Goal: Information Seeking & Learning: Learn about a topic

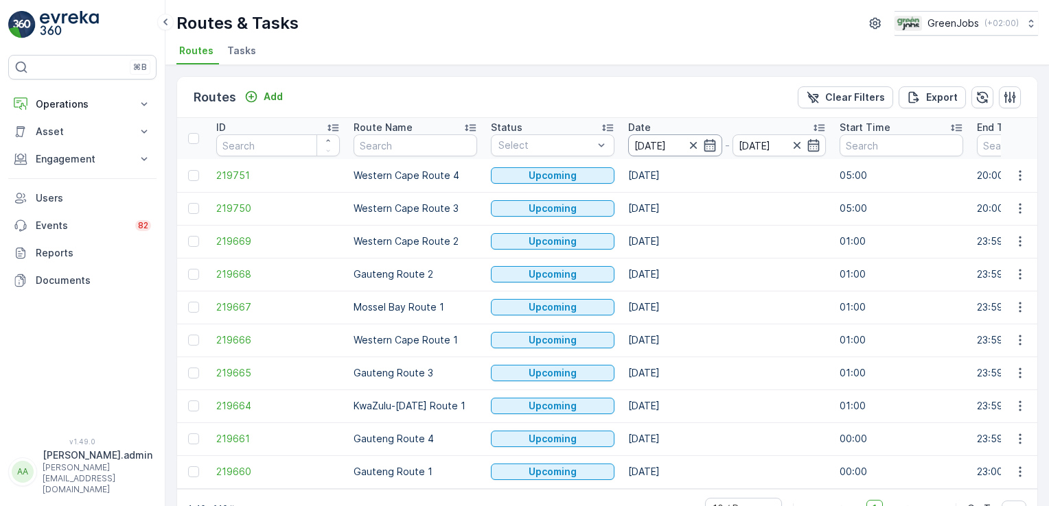
click at [651, 141] on input "[DATE]" at bounding box center [675, 146] width 94 height 22
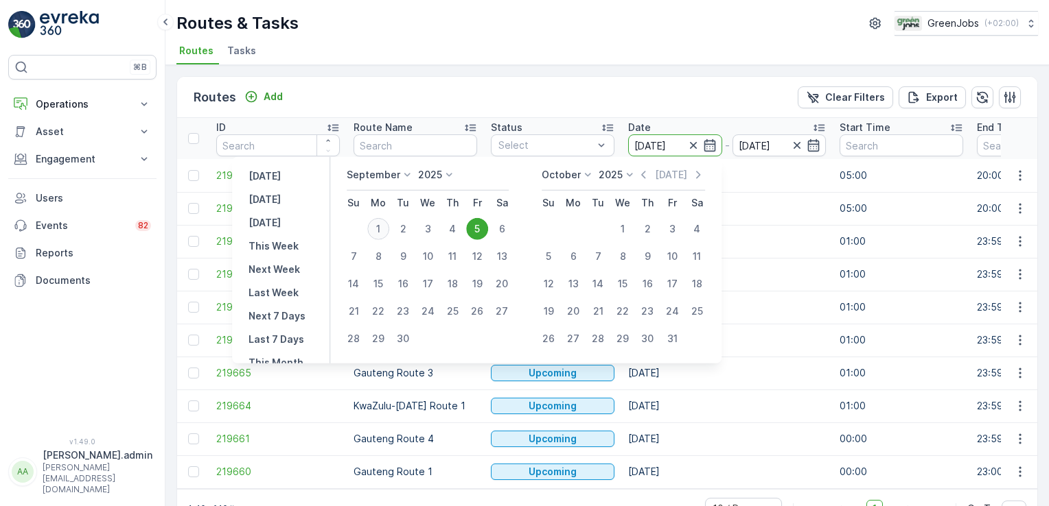
click at [384, 232] on div "1" at bounding box center [378, 229] width 22 height 22
type input "[DATE]"
click at [384, 232] on div "1" at bounding box center [378, 229] width 22 height 22
type input "[DATE]"
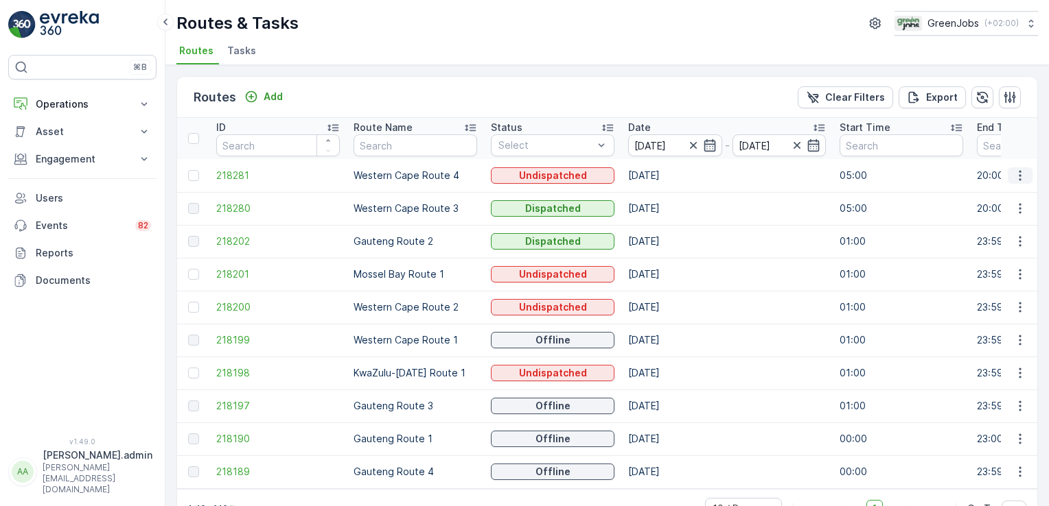
click at [1019, 175] on icon "button" at bounding box center [1020, 176] width 14 height 14
click at [1014, 198] on span "See More Details" at bounding box center [988, 195] width 80 height 14
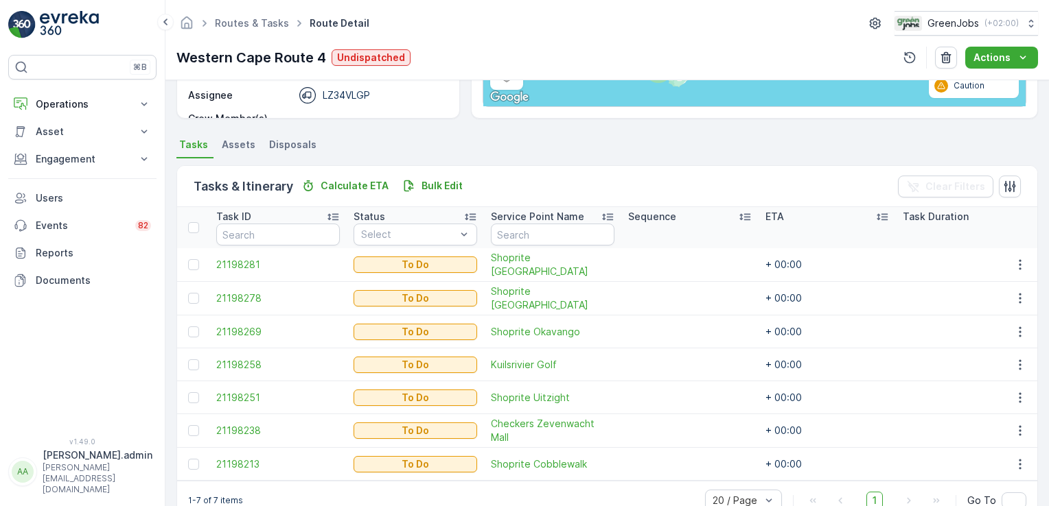
scroll to position [283, 0]
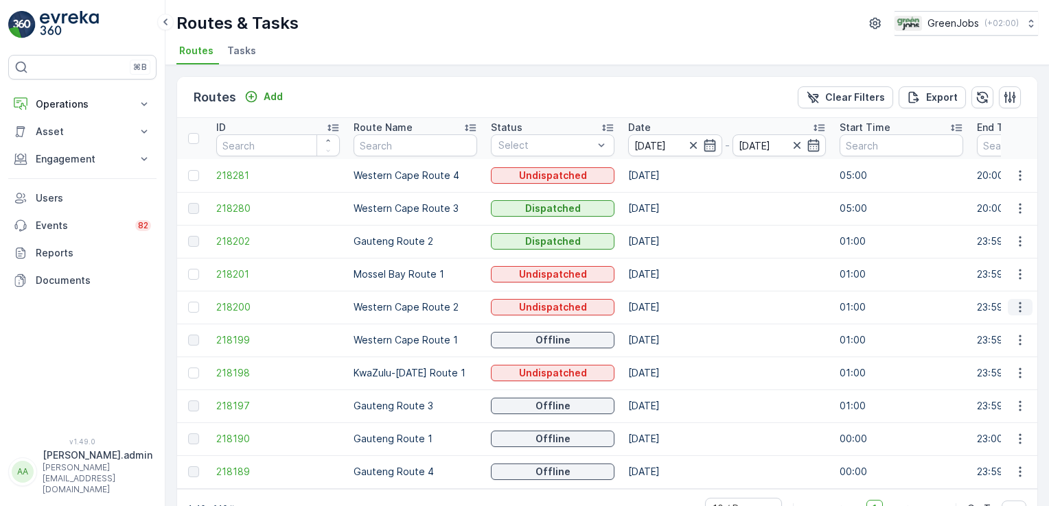
click at [1021, 310] on icon "button" at bounding box center [1020, 308] width 14 height 14
click at [1012, 323] on span "See More Details" at bounding box center [988, 327] width 80 height 14
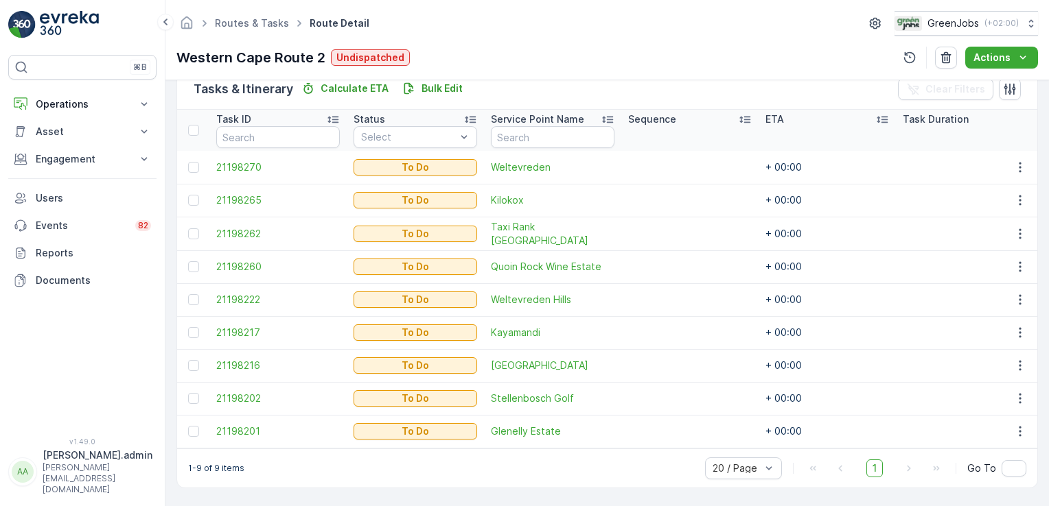
scroll to position [348, 0]
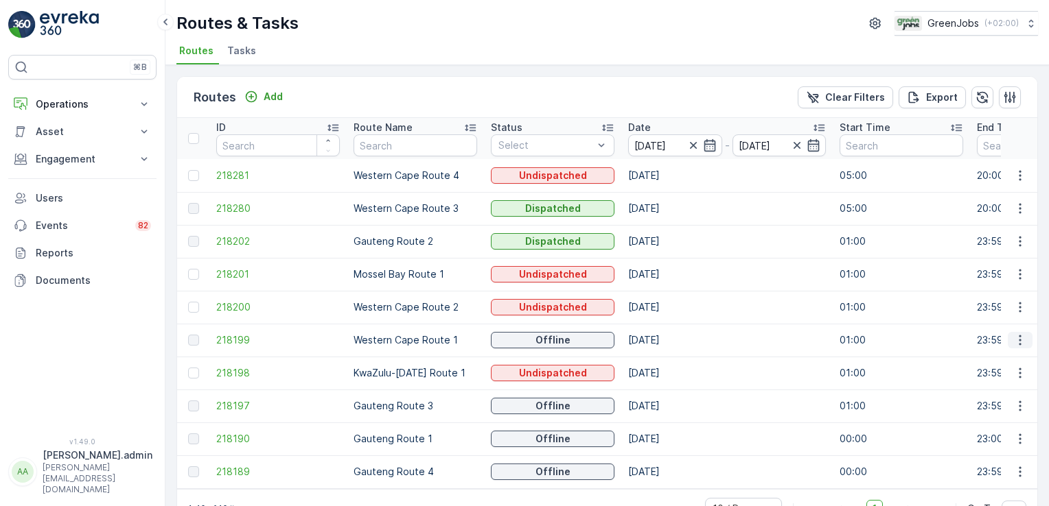
click at [1013, 341] on icon "button" at bounding box center [1020, 341] width 14 height 14
click at [1013, 357] on span "See More Details" at bounding box center [988, 360] width 80 height 14
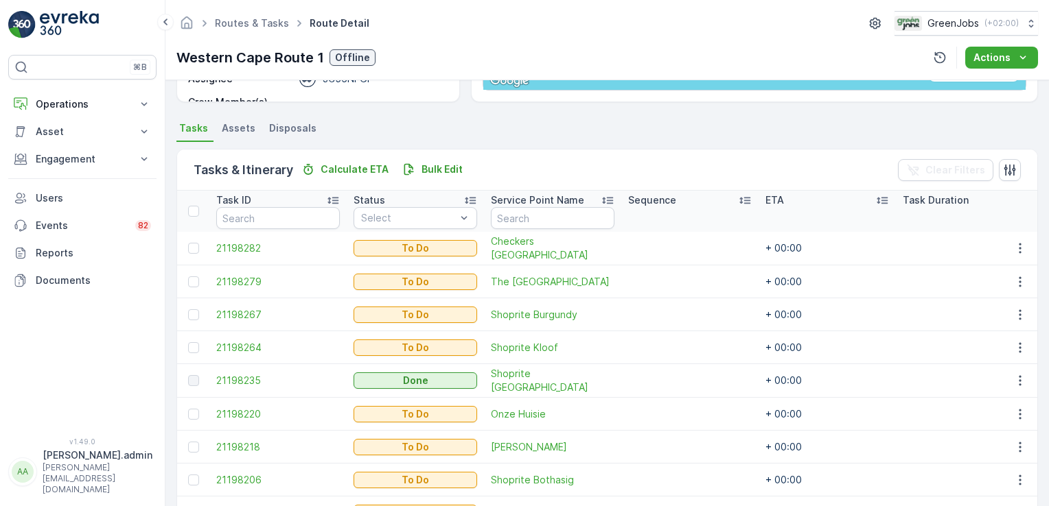
scroll to position [303, 0]
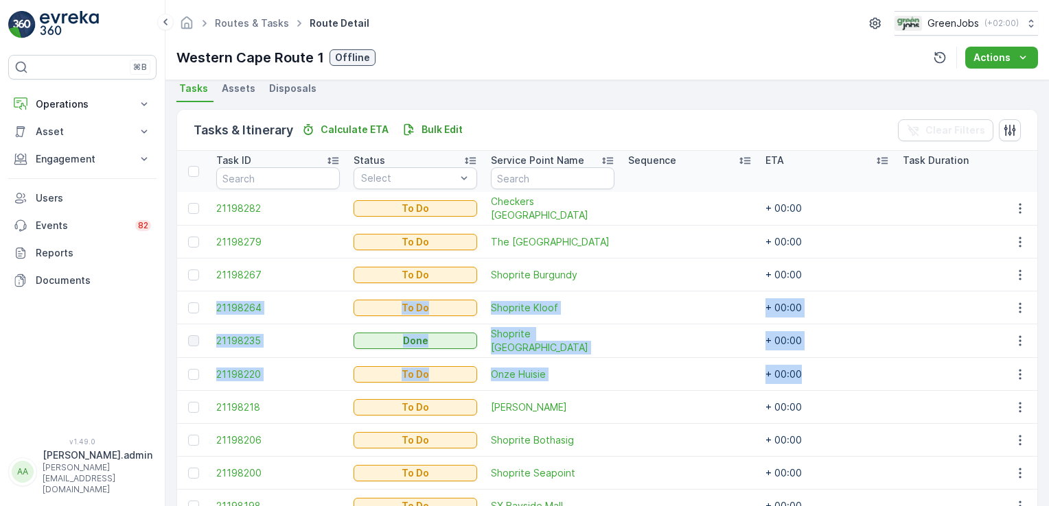
drag, startPoint x: 1042, startPoint y: 287, endPoint x: 1048, endPoint y: 370, distance: 83.2
click at [1048, 370] on html "⌘B Operations Insights Planning Routes & Tasks Cockpit Settings Asset Assets En…" at bounding box center [524, 253] width 1049 height 506
click at [1048, 369] on html "⌘B Operations Insights Planning Routes & Tasks Cockpit Settings Asset Assets En…" at bounding box center [524, 253] width 1049 height 506
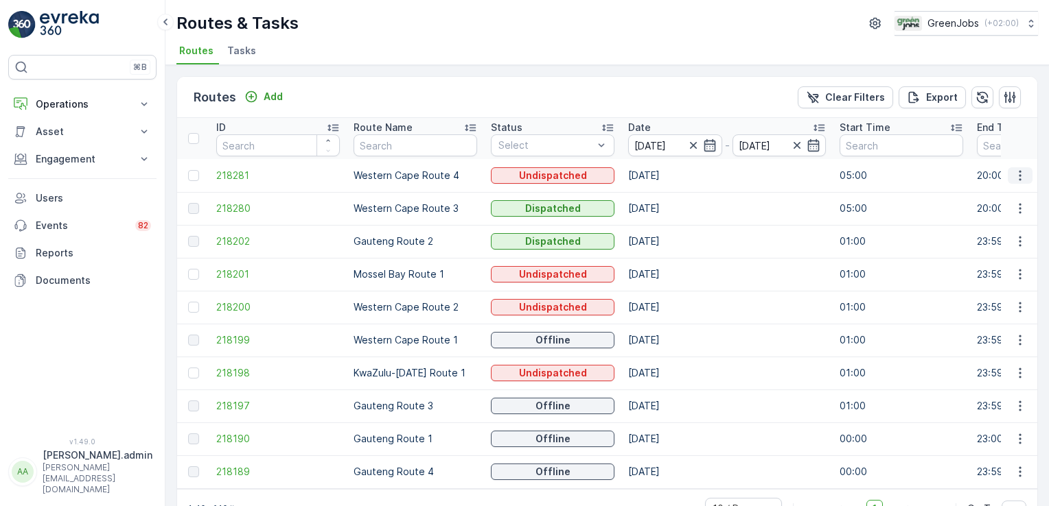
click at [1016, 169] on icon "button" at bounding box center [1020, 176] width 14 height 14
click at [1024, 196] on div "See More Details" at bounding box center [995, 194] width 106 height 19
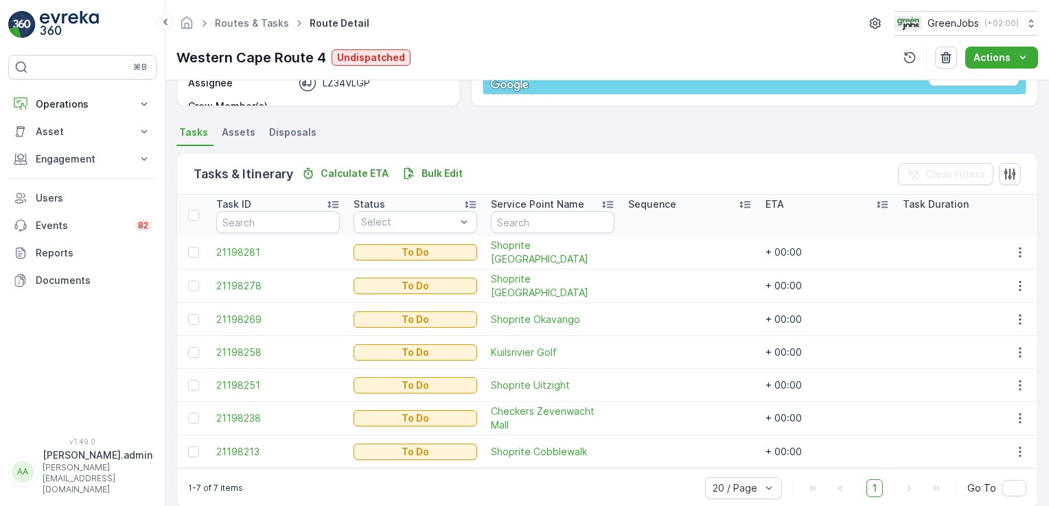
scroll to position [283, 0]
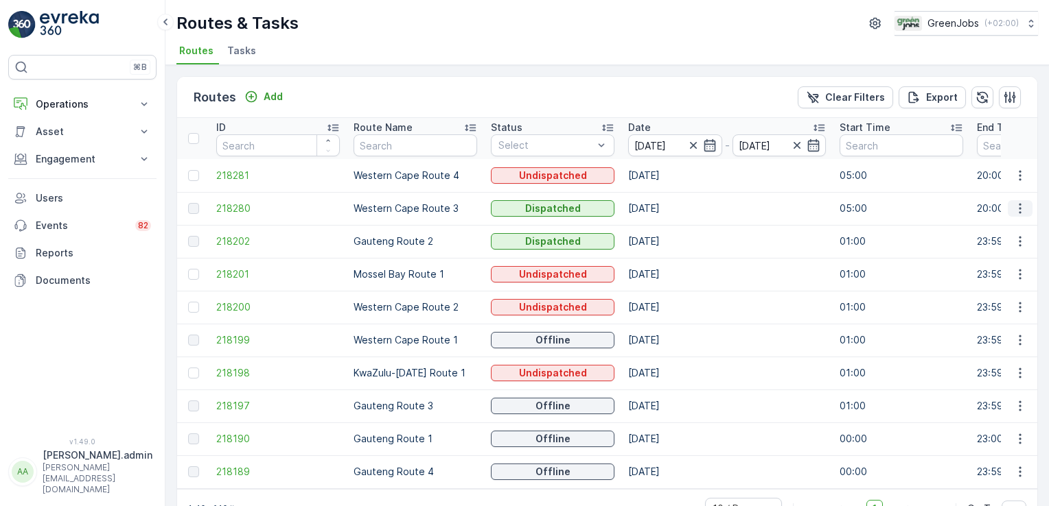
click at [1016, 202] on icon "button" at bounding box center [1020, 209] width 14 height 14
click at [1009, 231] on span "See More Details" at bounding box center [988, 228] width 80 height 14
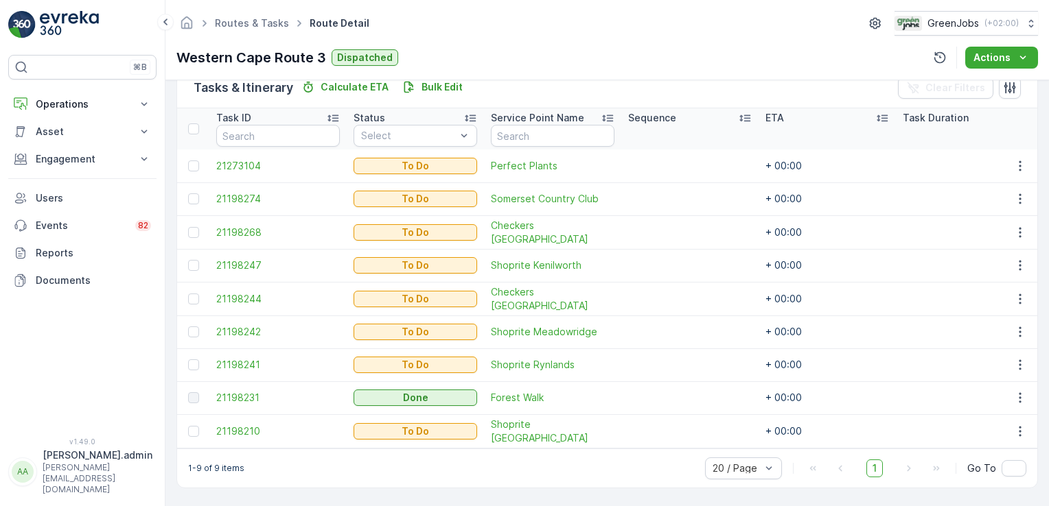
scroll to position [163, 0]
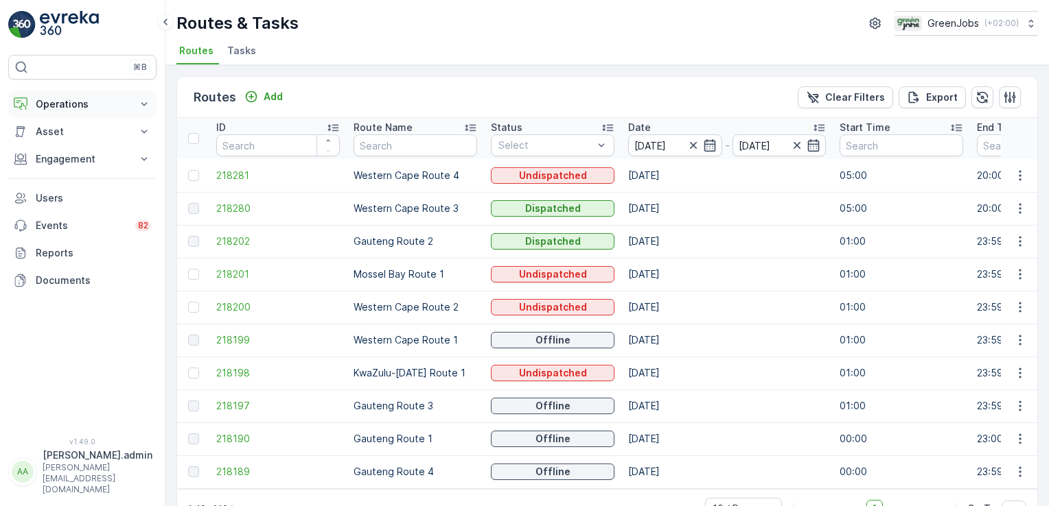
click at [137, 102] on icon at bounding box center [144, 104] width 14 height 14
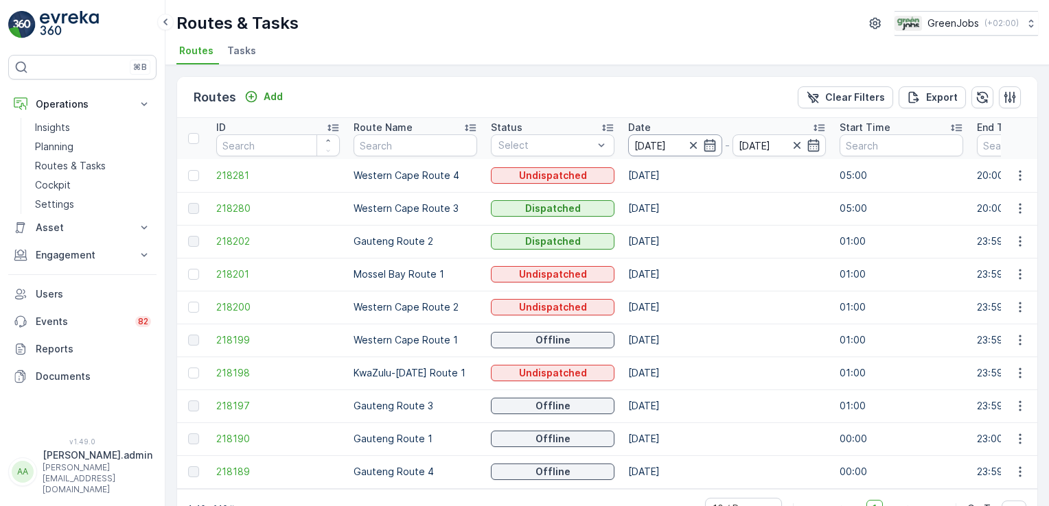
click at [653, 137] on input "[DATE]" at bounding box center [675, 146] width 94 height 22
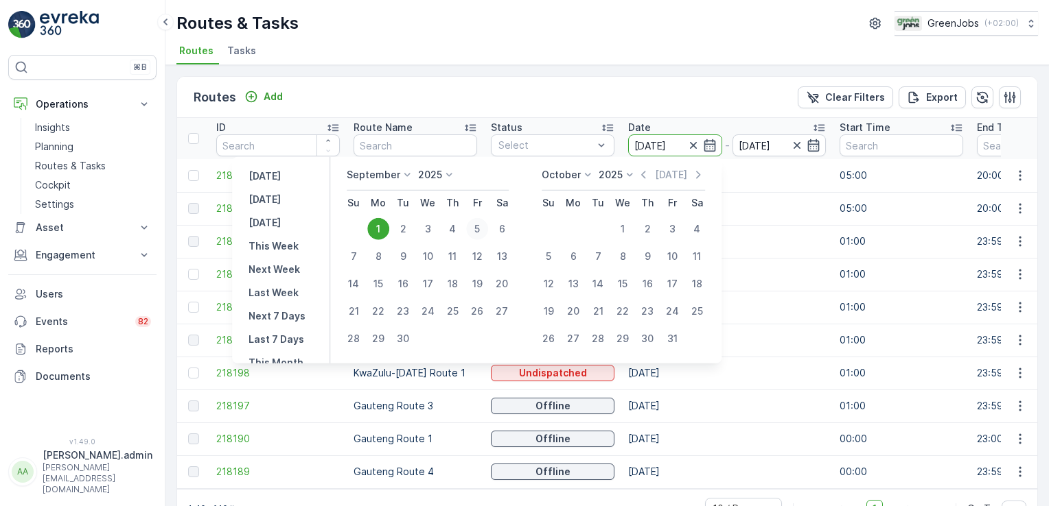
click at [478, 229] on div "5" at bounding box center [477, 229] width 22 height 22
type input "[DATE]"
click at [478, 229] on div "5" at bounding box center [477, 229] width 22 height 22
type input "[DATE]"
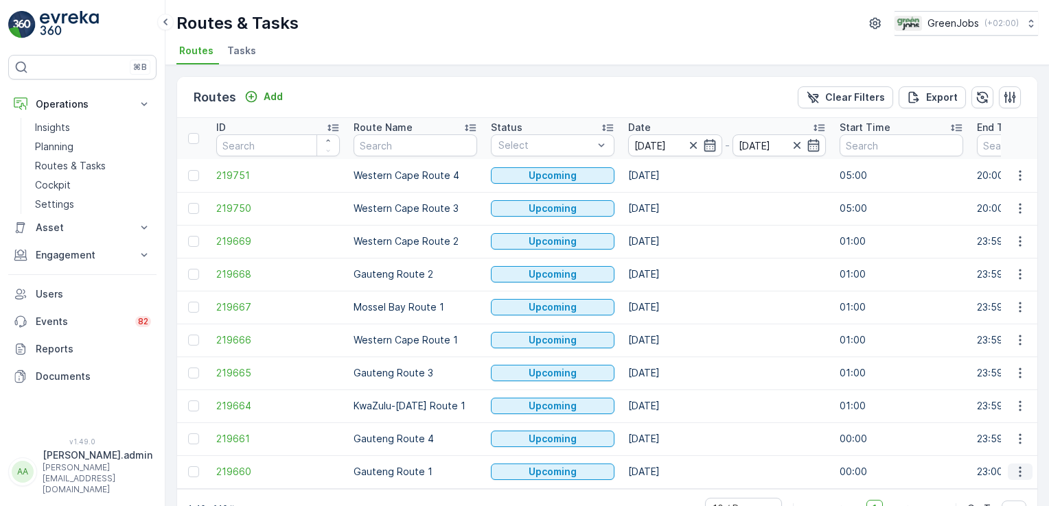
click at [1016, 470] on icon "button" at bounding box center [1020, 472] width 14 height 14
click at [1002, 369] on span "See More Details" at bounding box center [988, 367] width 80 height 14
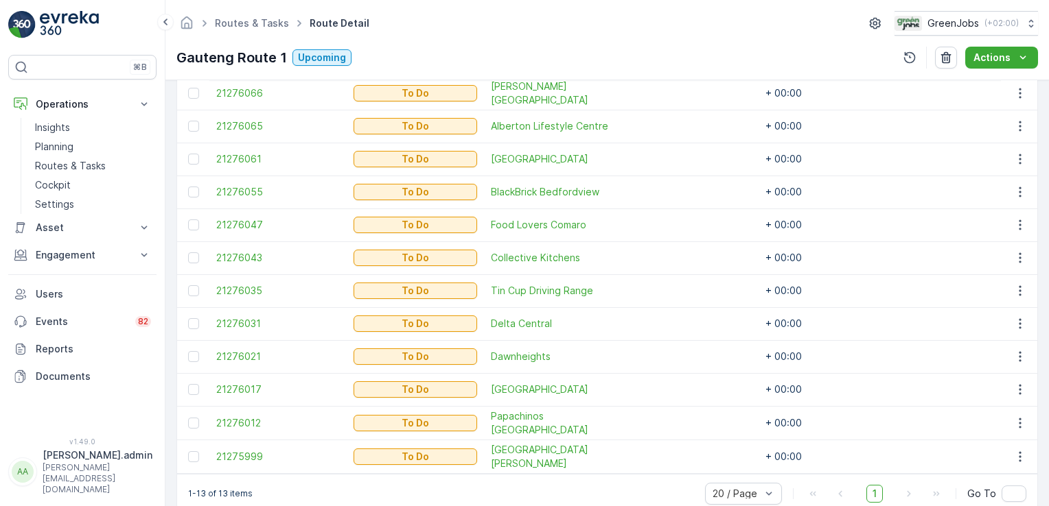
scroll to position [454, 0]
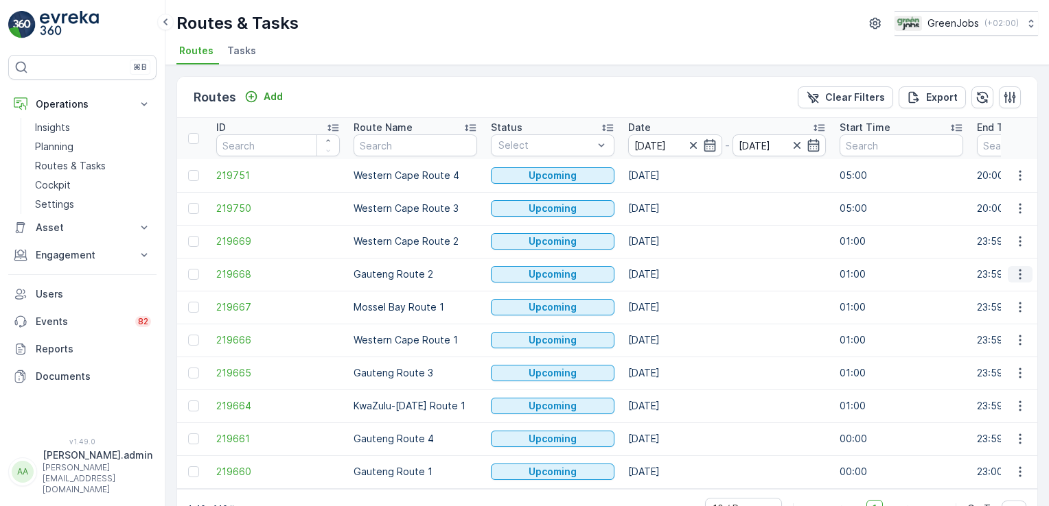
click at [1018, 276] on icon "button" at bounding box center [1020, 275] width 14 height 14
click at [1016, 287] on span "See More Details" at bounding box center [988, 294] width 80 height 14
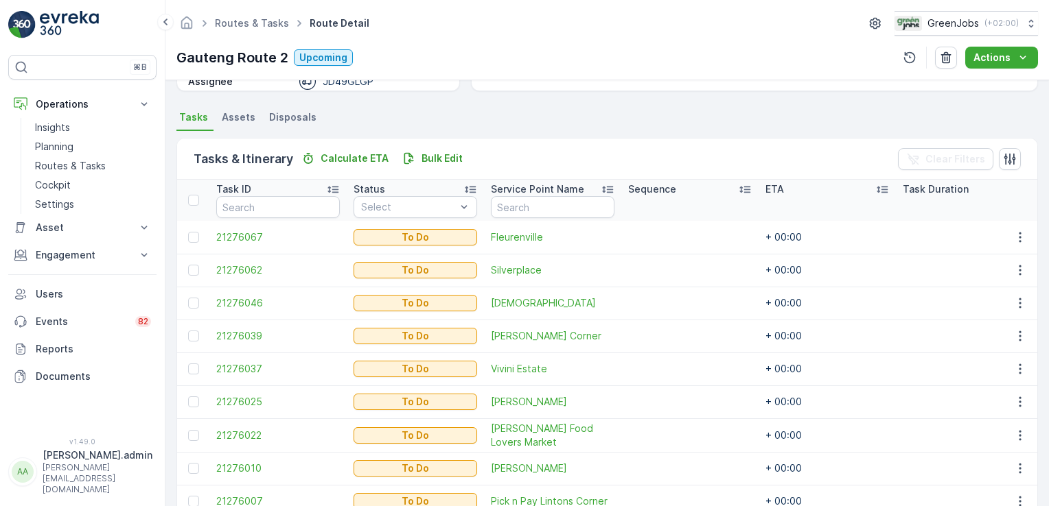
scroll to position [349, 0]
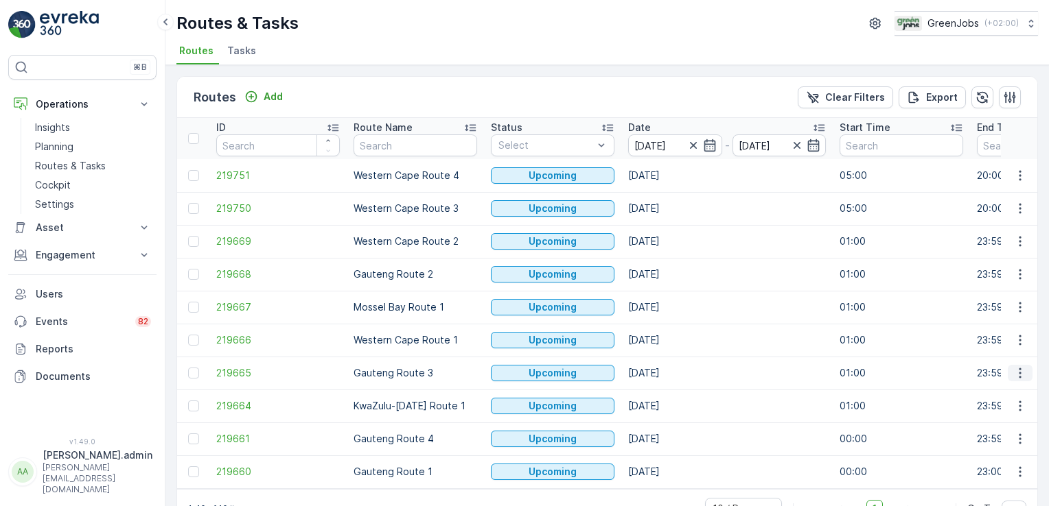
click at [1014, 370] on icon "button" at bounding box center [1020, 373] width 14 height 14
click at [1000, 390] on span "See More Details" at bounding box center [988, 393] width 80 height 14
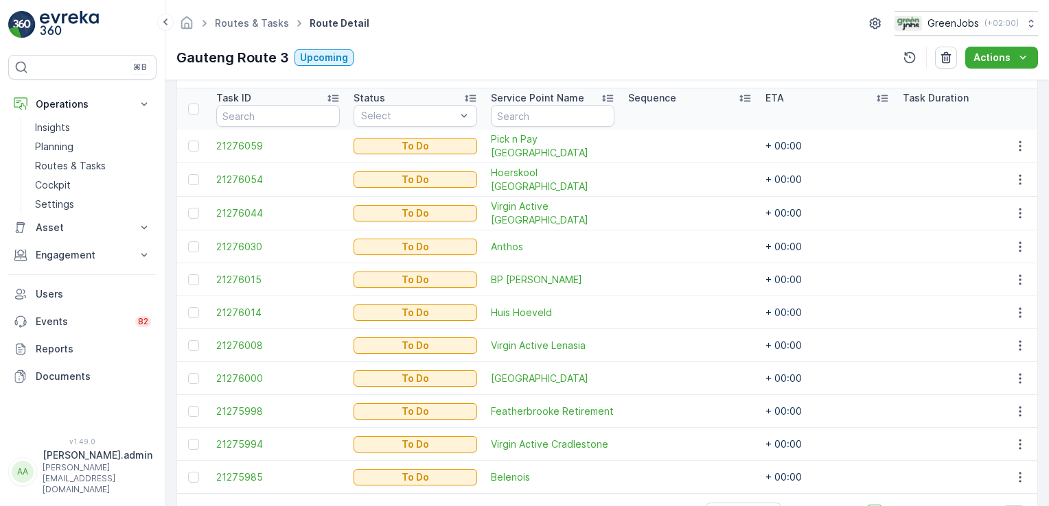
scroll to position [414, 0]
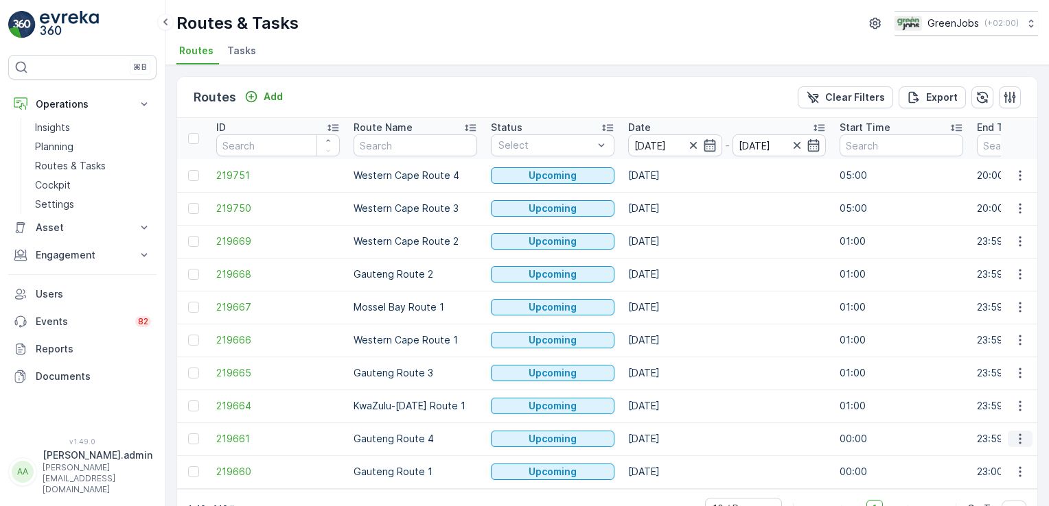
click at [1022, 440] on icon "button" at bounding box center [1020, 439] width 14 height 14
click at [990, 332] on span "See More Details" at bounding box center [988, 334] width 80 height 14
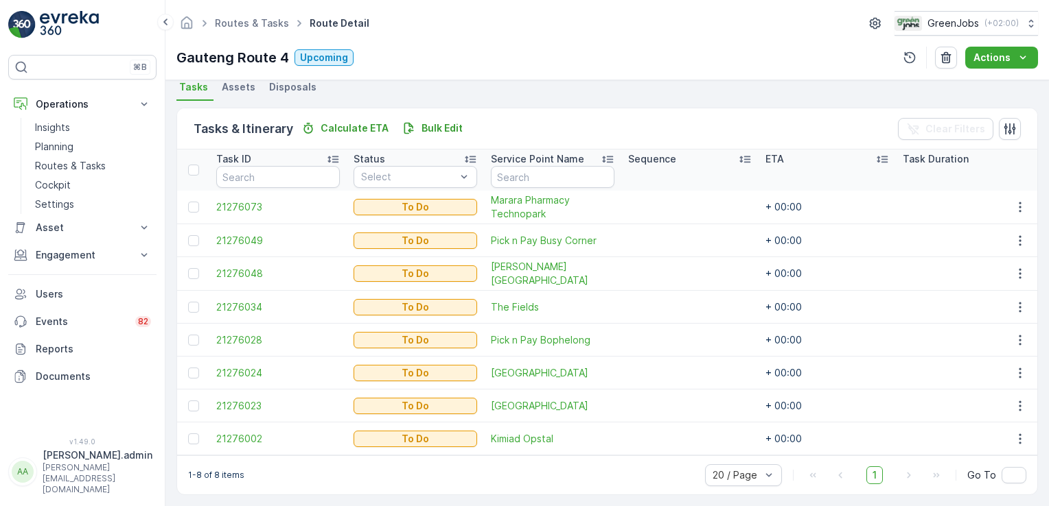
scroll to position [316, 0]
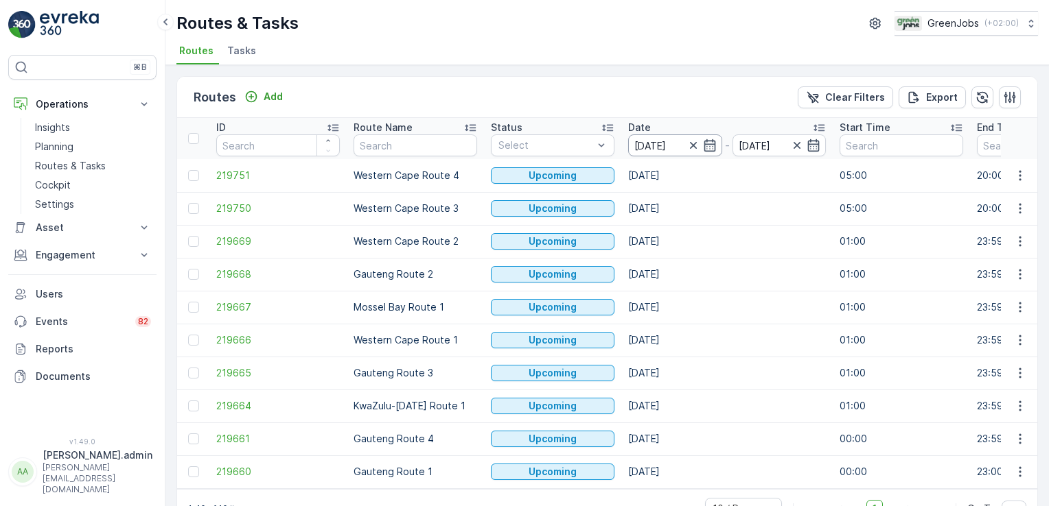
click at [648, 144] on input "[DATE]" at bounding box center [675, 146] width 94 height 22
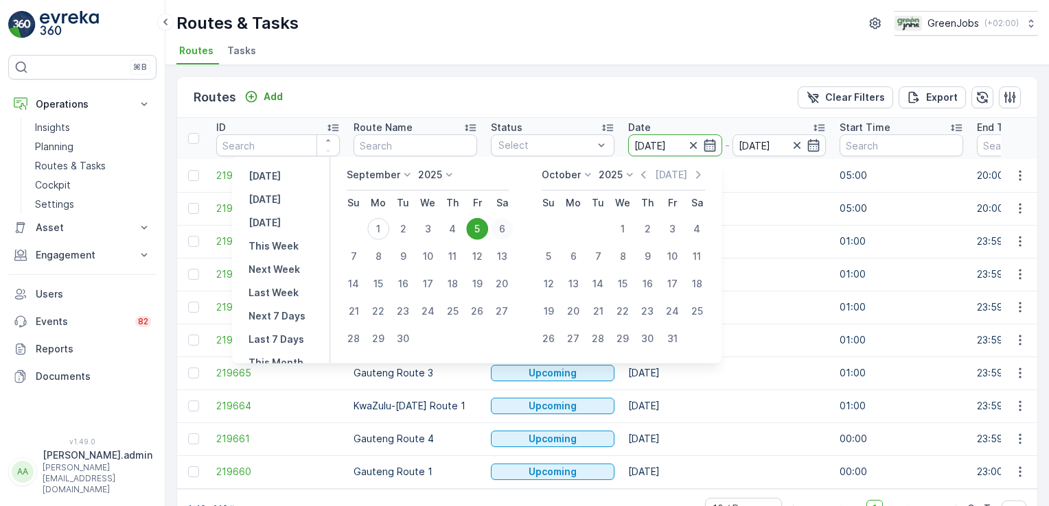
click at [502, 231] on div "6" at bounding box center [502, 229] width 22 height 22
type input "[DATE]"
click at [502, 231] on div "6" at bounding box center [502, 229] width 22 height 22
type input "[DATE]"
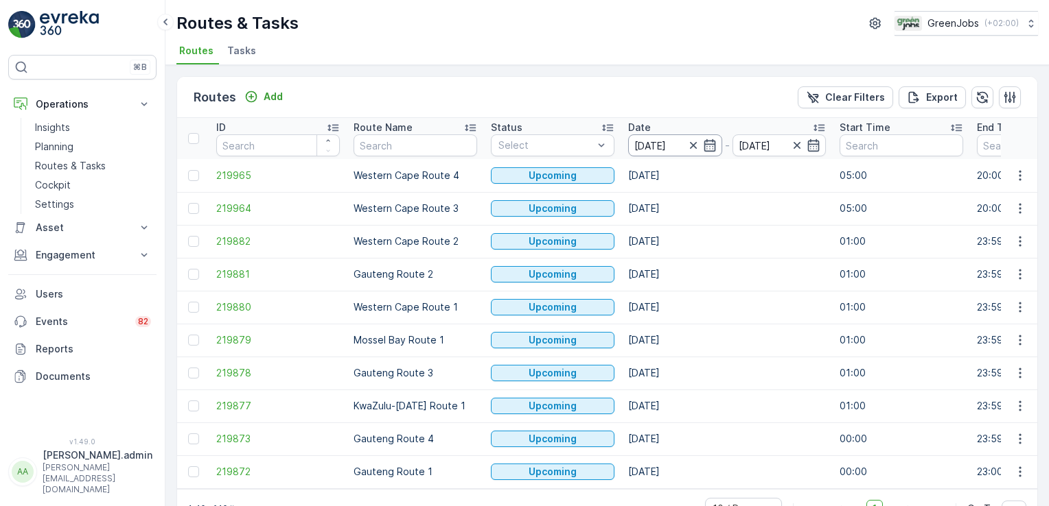
click at [675, 141] on input "[DATE]" at bounding box center [675, 146] width 94 height 22
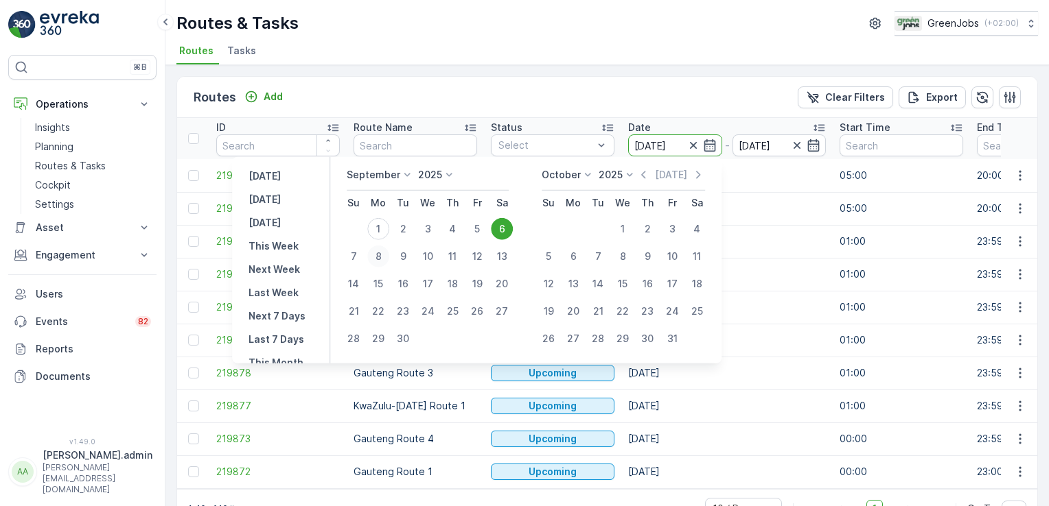
click at [375, 256] on div "8" at bounding box center [378, 257] width 22 height 22
type input "[DATE]"
click at [375, 256] on div "8" at bounding box center [378, 257] width 22 height 22
type input "[DATE]"
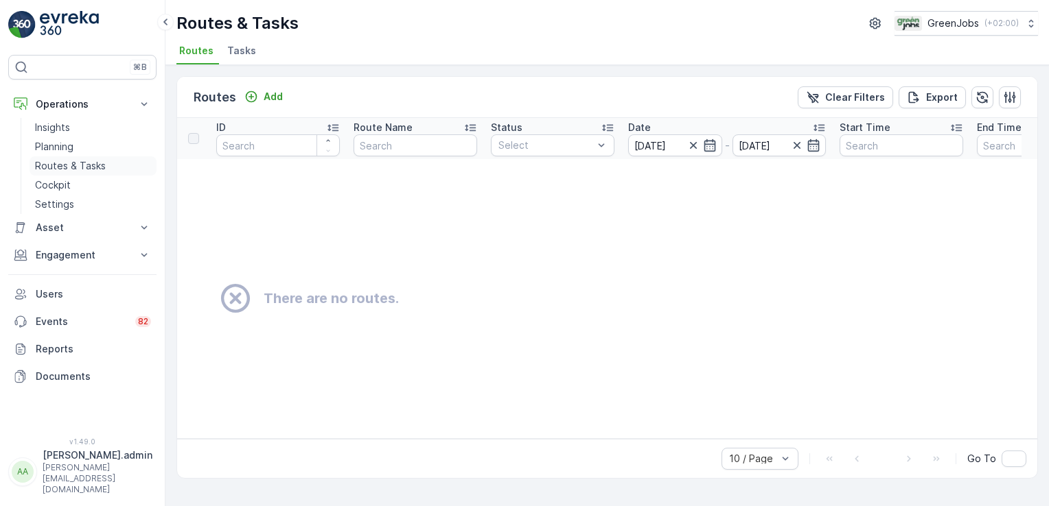
click at [67, 162] on p "Routes & Tasks" at bounding box center [70, 166] width 71 height 14
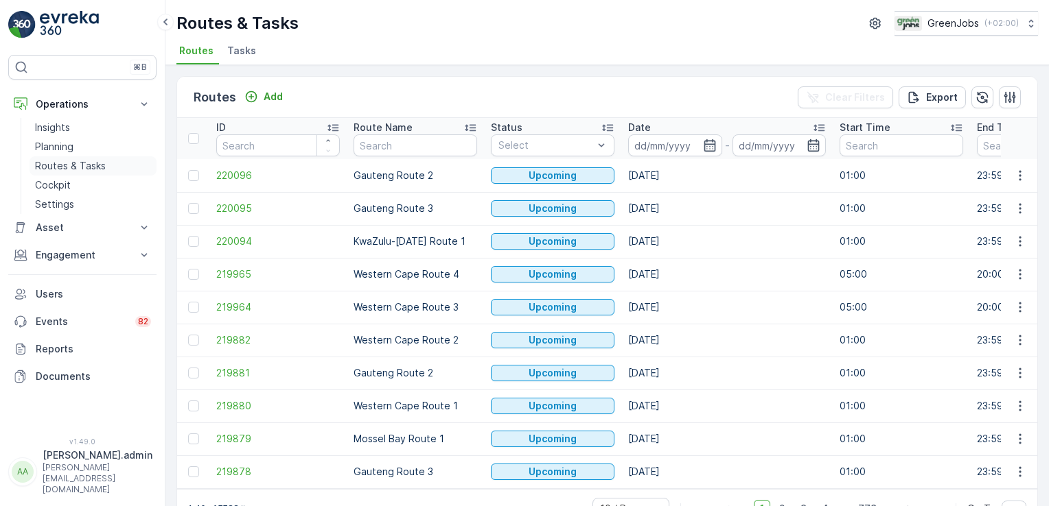
click at [69, 165] on p "Routes & Tasks" at bounding box center [70, 166] width 71 height 14
click at [54, 141] on p "Planning" at bounding box center [54, 147] width 38 height 14
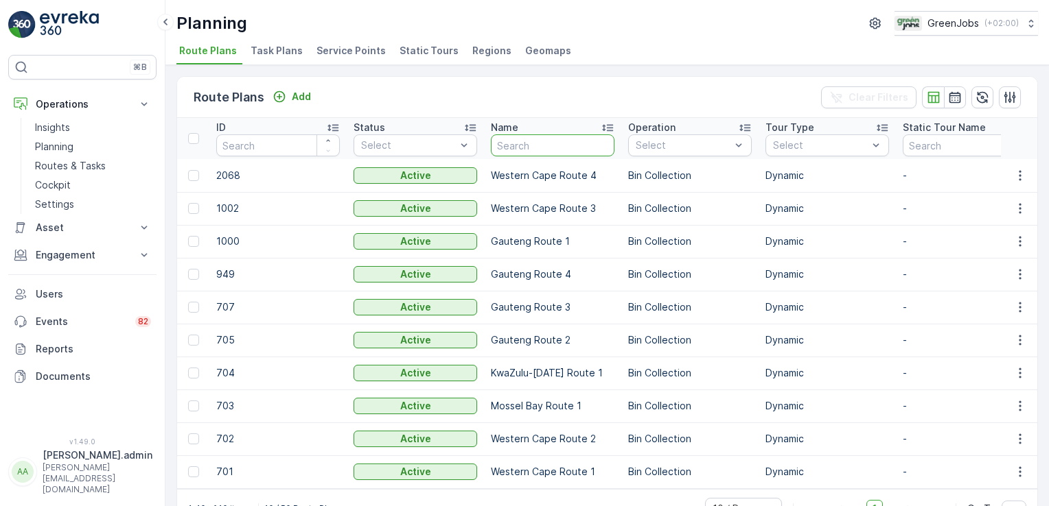
click at [552, 141] on input "text" at bounding box center [553, 146] width 124 height 22
type input "meadowridge"
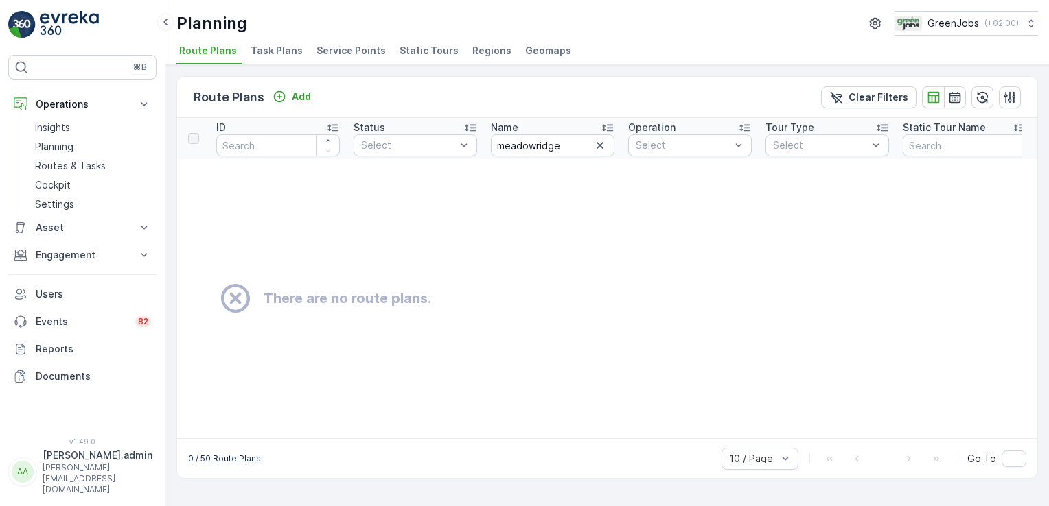
click at [334, 47] on span "Service Points" at bounding box center [350, 51] width 69 height 14
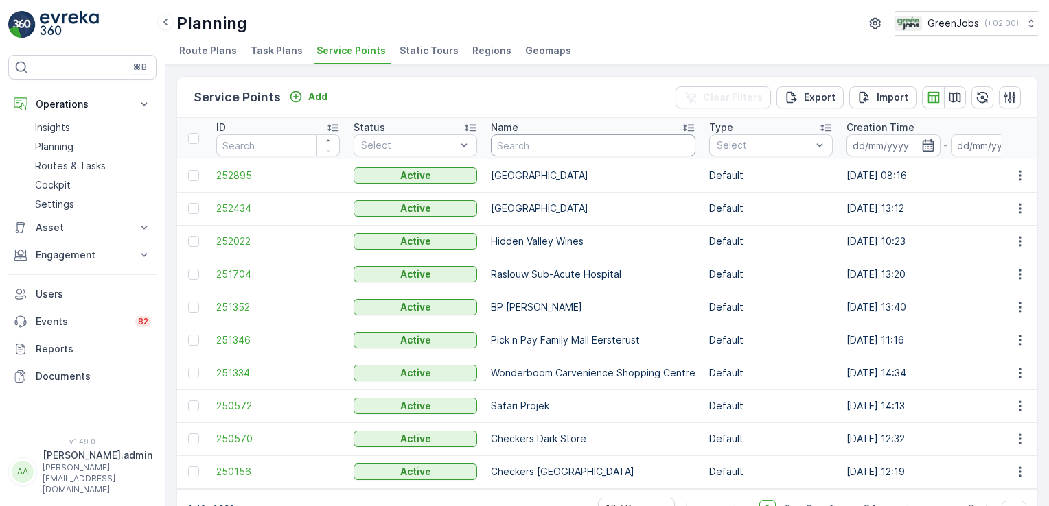
click at [557, 147] on input "text" at bounding box center [593, 146] width 205 height 22
type input "meadowridge"
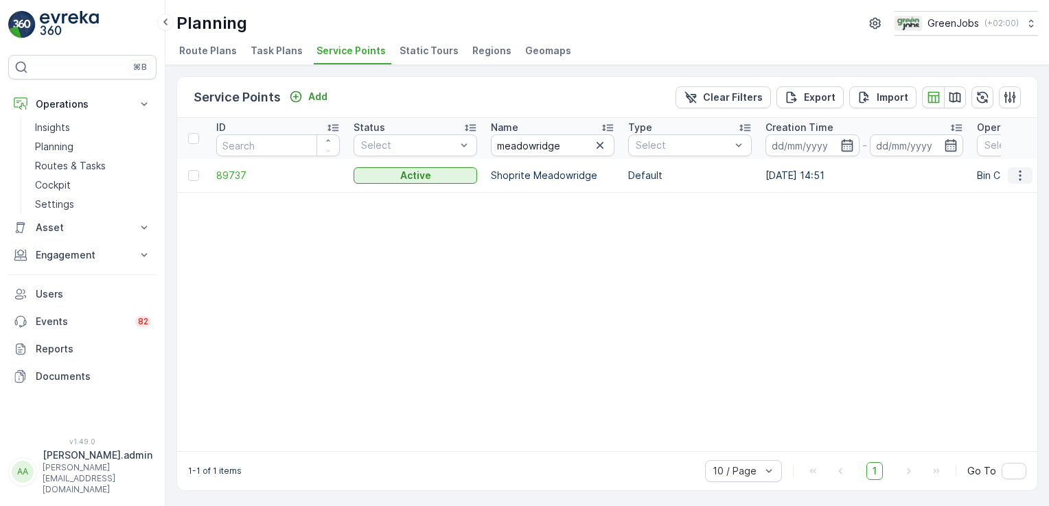
drag, startPoint x: 1018, startPoint y: 172, endPoint x: 1014, endPoint y: 181, distance: 10.1
click at [1018, 172] on icon "button" at bounding box center [1020, 176] width 14 height 14
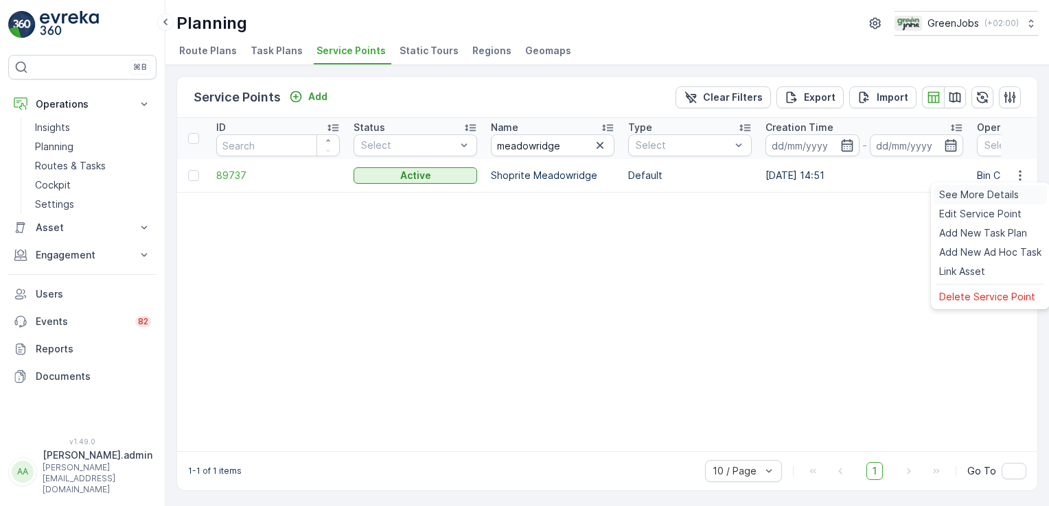
click at [1009, 193] on span "See More Details" at bounding box center [979, 195] width 80 height 14
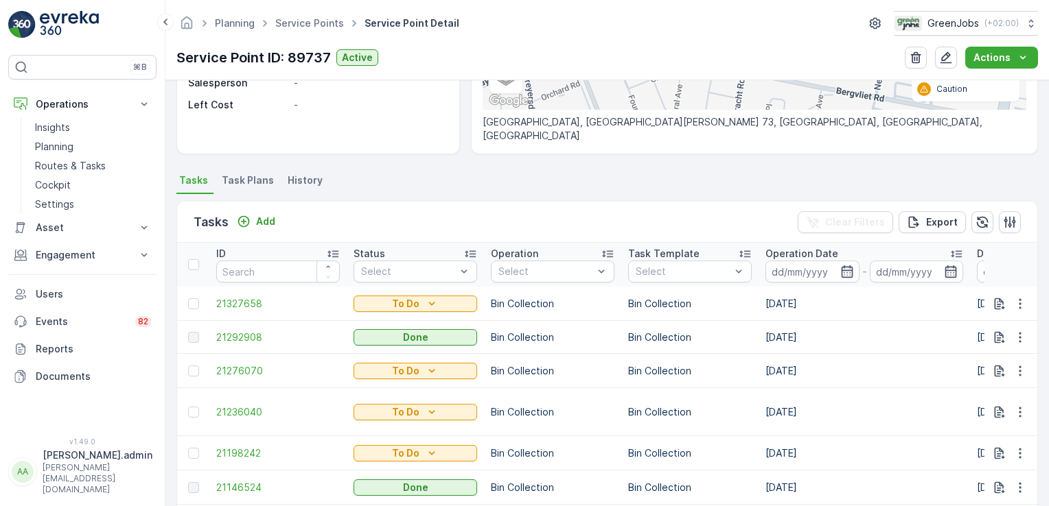
scroll to position [349, 0]
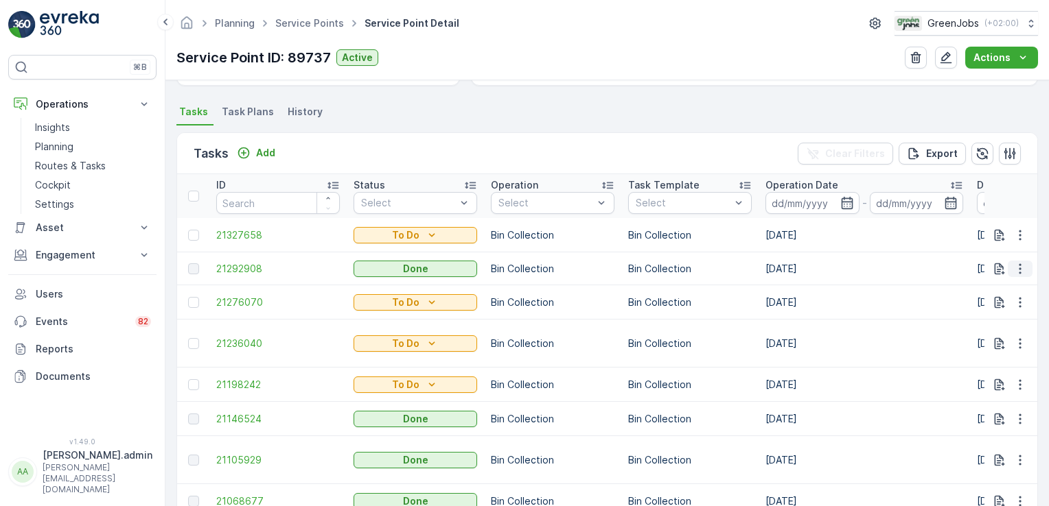
click at [1018, 262] on icon "button" at bounding box center [1020, 269] width 14 height 14
click at [1024, 288] on span "See More Details" at bounding box center [1003, 288] width 80 height 14
